Goal: Task Accomplishment & Management: Use online tool/utility

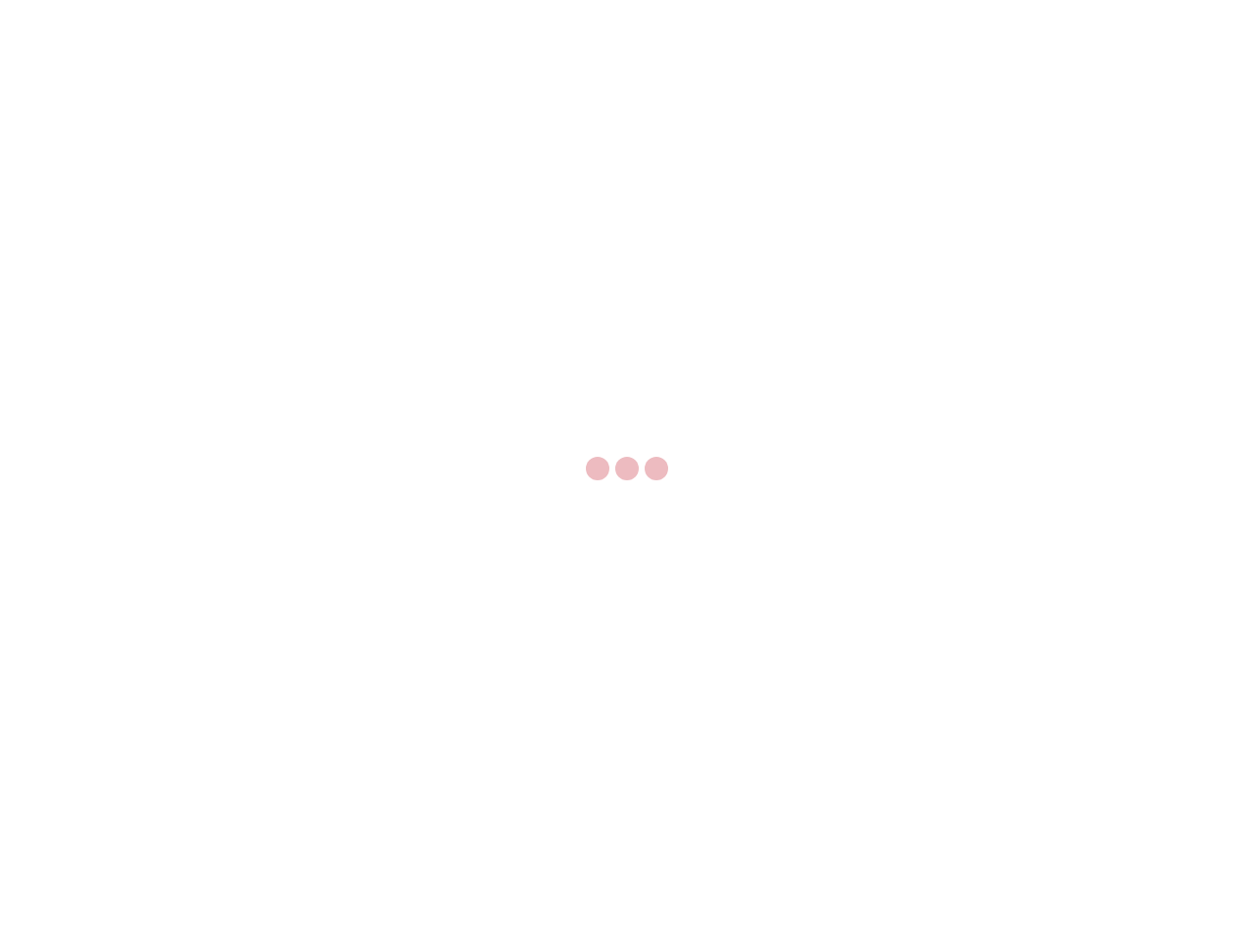
select select "US"
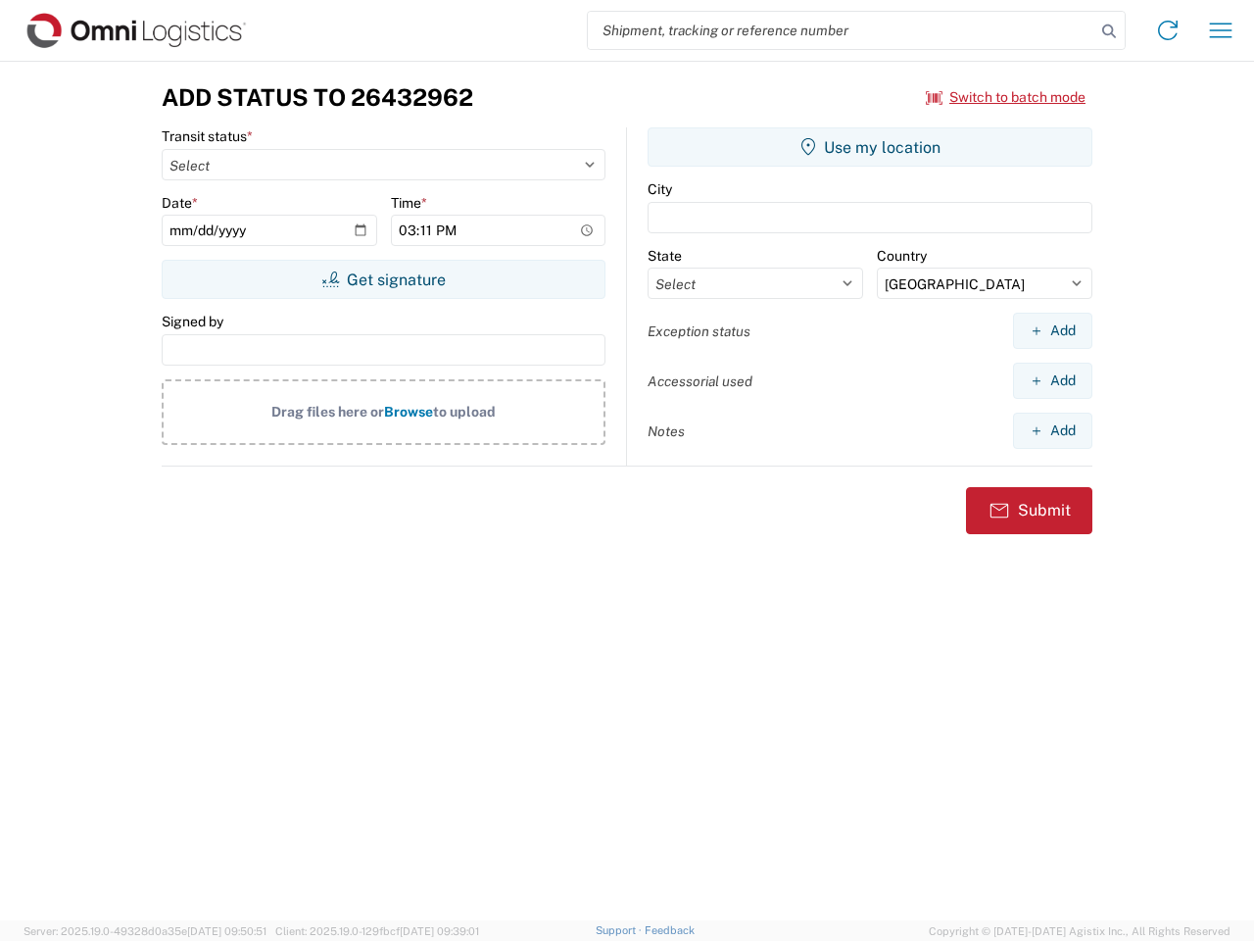
click at [842, 30] on input "search" at bounding box center [841, 30] width 507 height 37
click at [1109, 31] on icon at bounding box center [1108, 31] width 27 height 27
click at [1168, 30] on icon at bounding box center [1167, 30] width 31 height 31
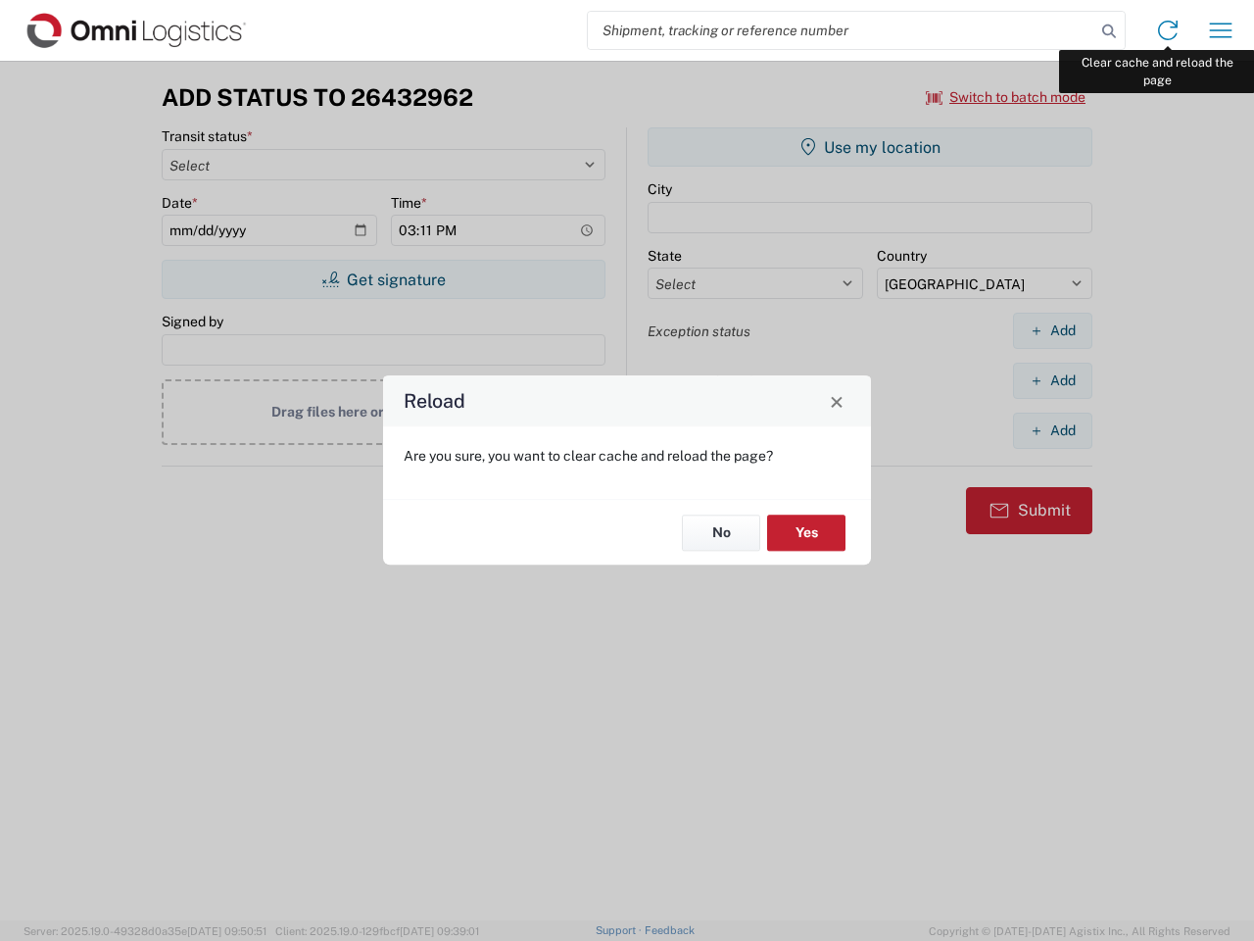
click at [1221, 30] on div "Reload Are you sure, you want to clear cache and reload the page? No Yes" at bounding box center [627, 470] width 1254 height 941
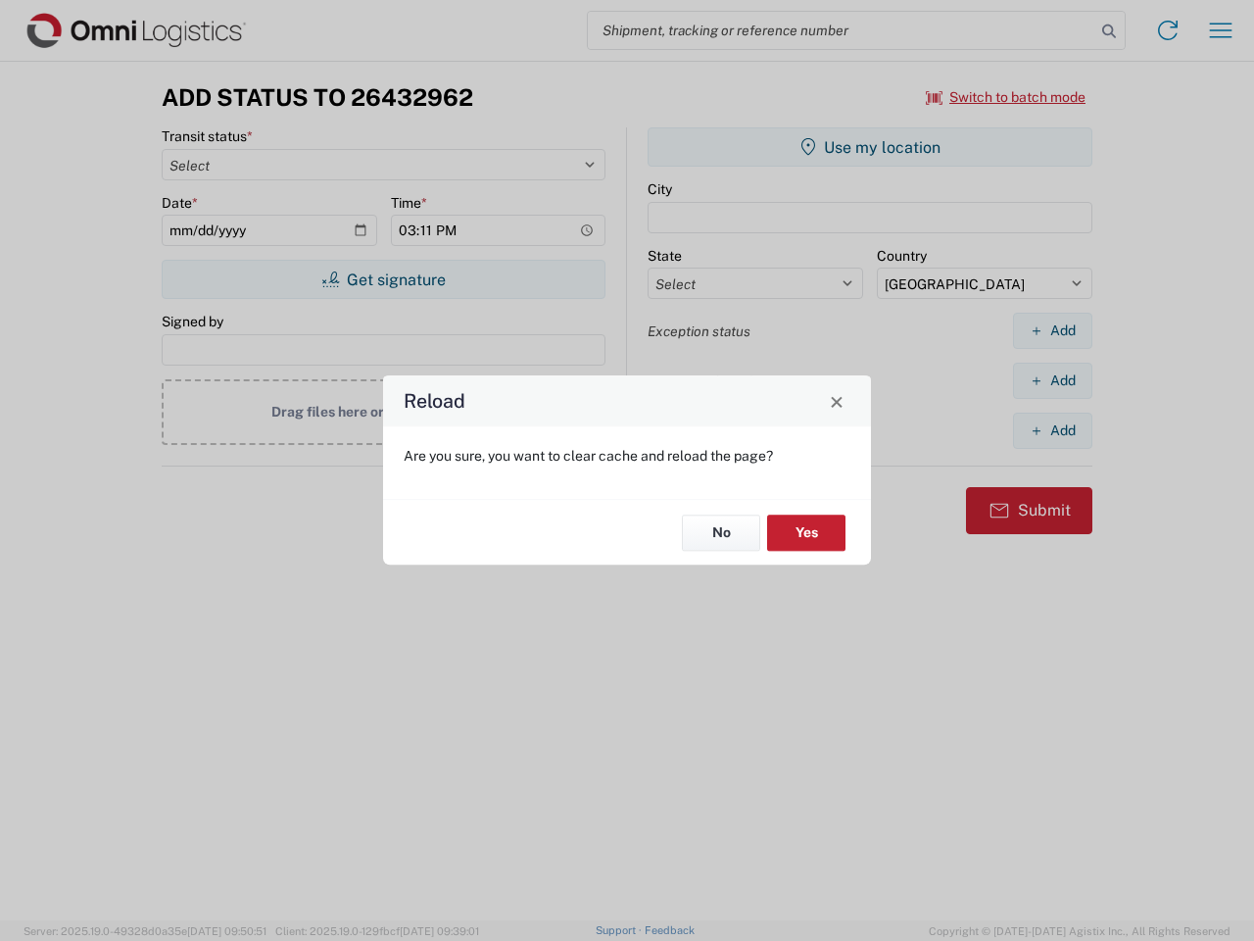
click at [1006, 97] on div "Reload Are you sure, you want to clear cache and reload the page? No Yes" at bounding box center [627, 470] width 1254 height 941
click at [383, 279] on div "Reload Are you sure, you want to clear cache and reload the page? No Yes" at bounding box center [627, 470] width 1254 height 941
click at [870, 147] on div "Reload Are you sure, you want to clear cache and reload the page? No Yes" at bounding box center [627, 470] width 1254 height 941
click at [1052, 330] on div "Reload Are you sure, you want to clear cache and reload the page? No Yes" at bounding box center [627, 470] width 1254 height 941
click at [1052, 380] on div "Reload Are you sure, you want to clear cache and reload the page? No Yes" at bounding box center [627, 470] width 1254 height 941
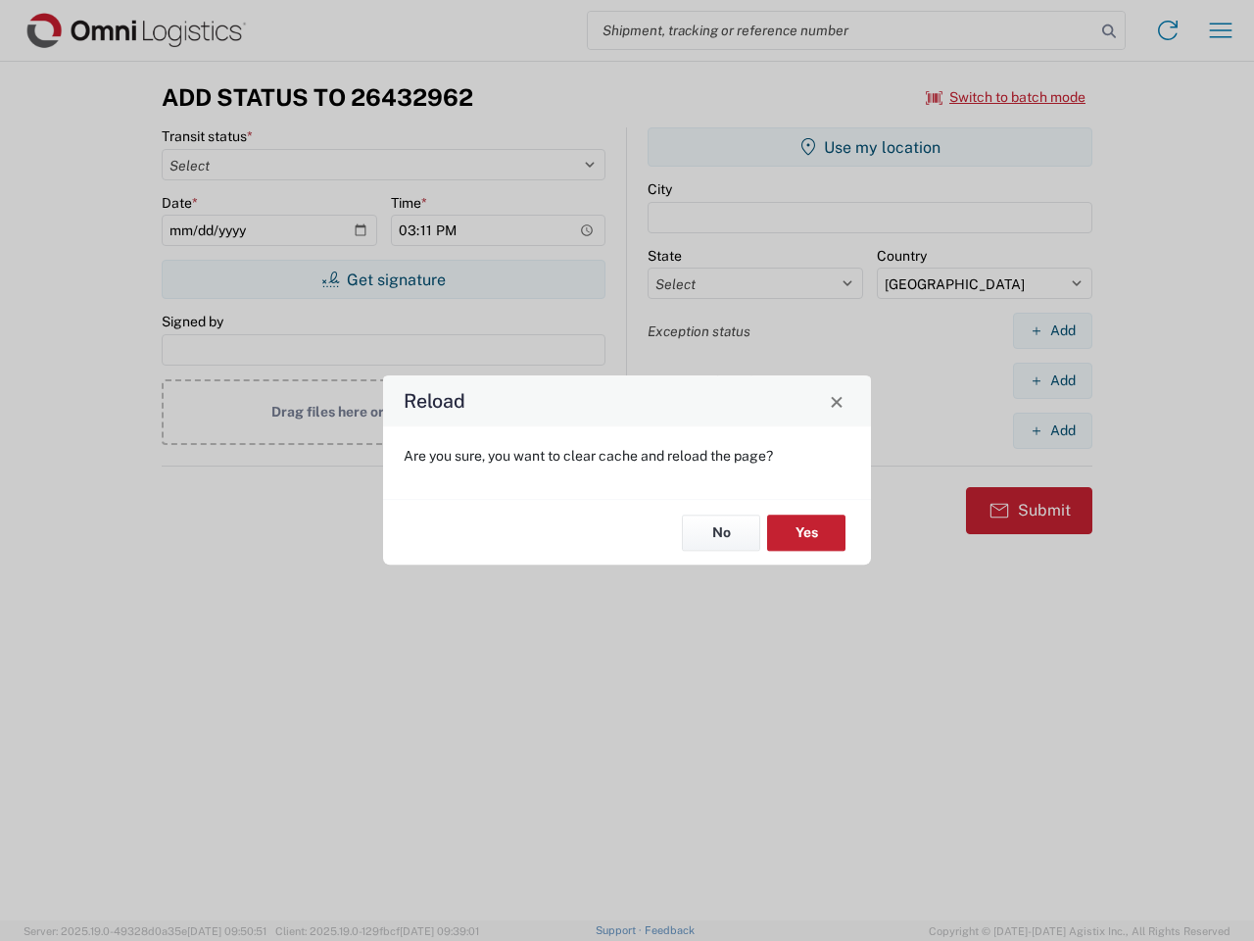
click at [1052, 430] on div "Reload Are you sure, you want to clear cache and reload the page? No Yes" at bounding box center [627, 470] width 1254 height 941
